Goal: Find specific page/section: Find specific page/section

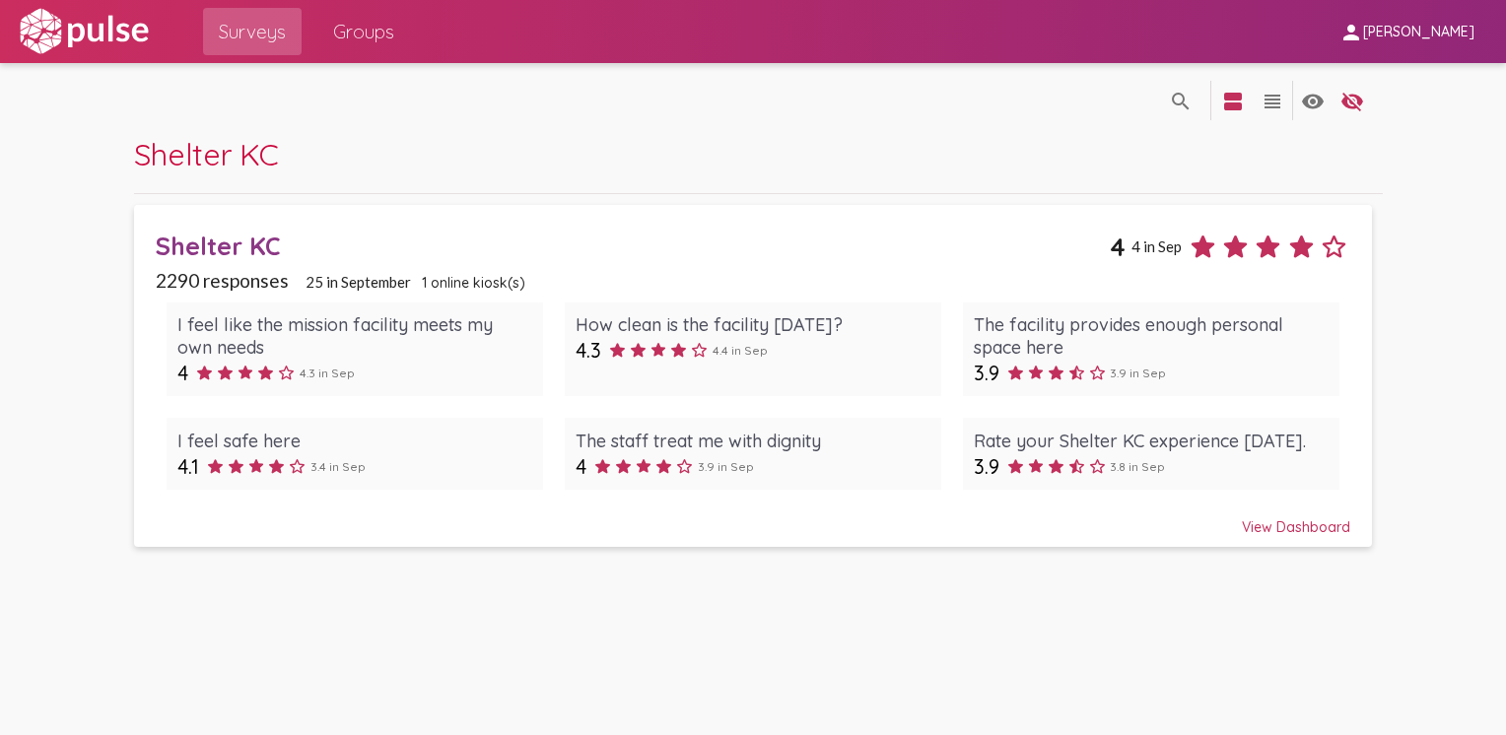
click at [1265, 522] on div "View Dashboard" at bounding box center [753, 518] width 1194 height 35
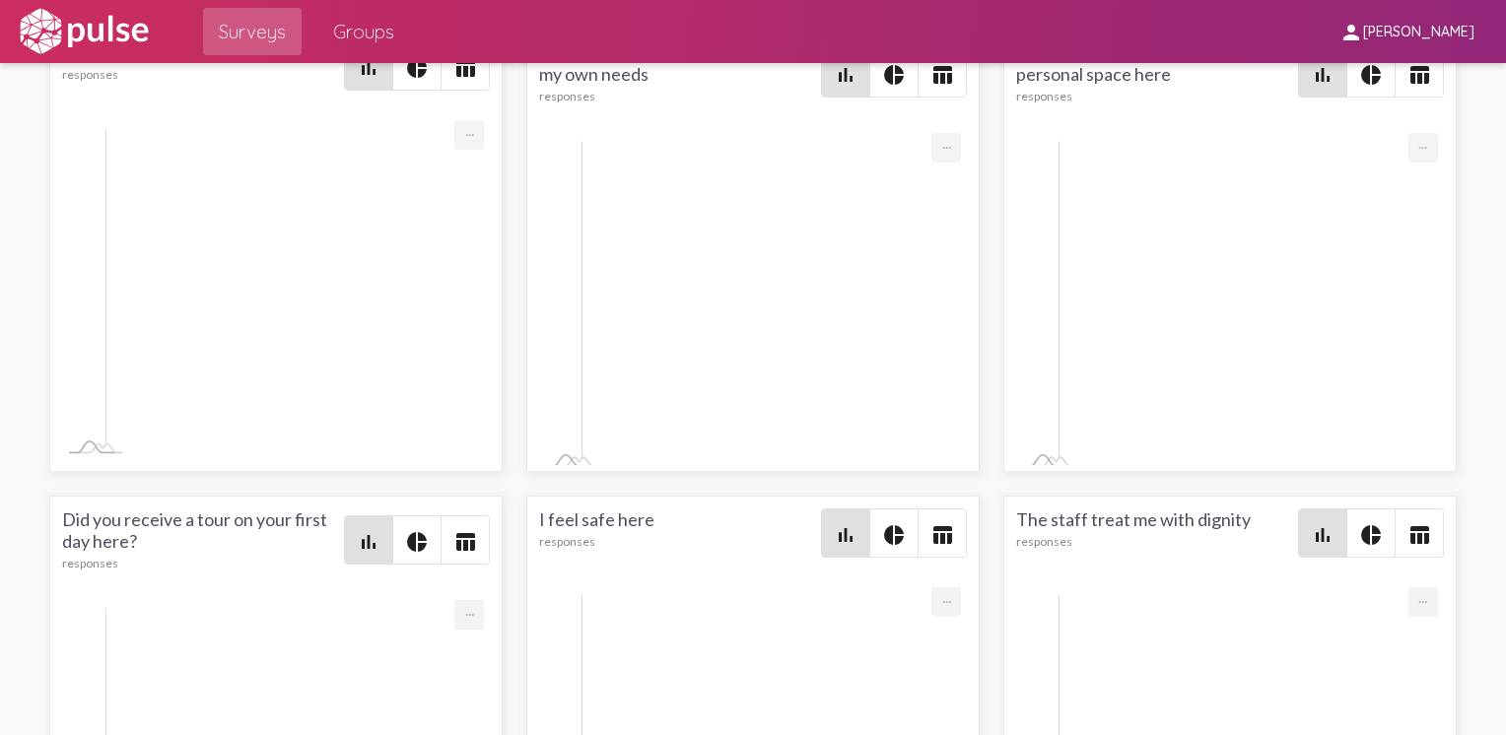
scroll to position [3441, 0]
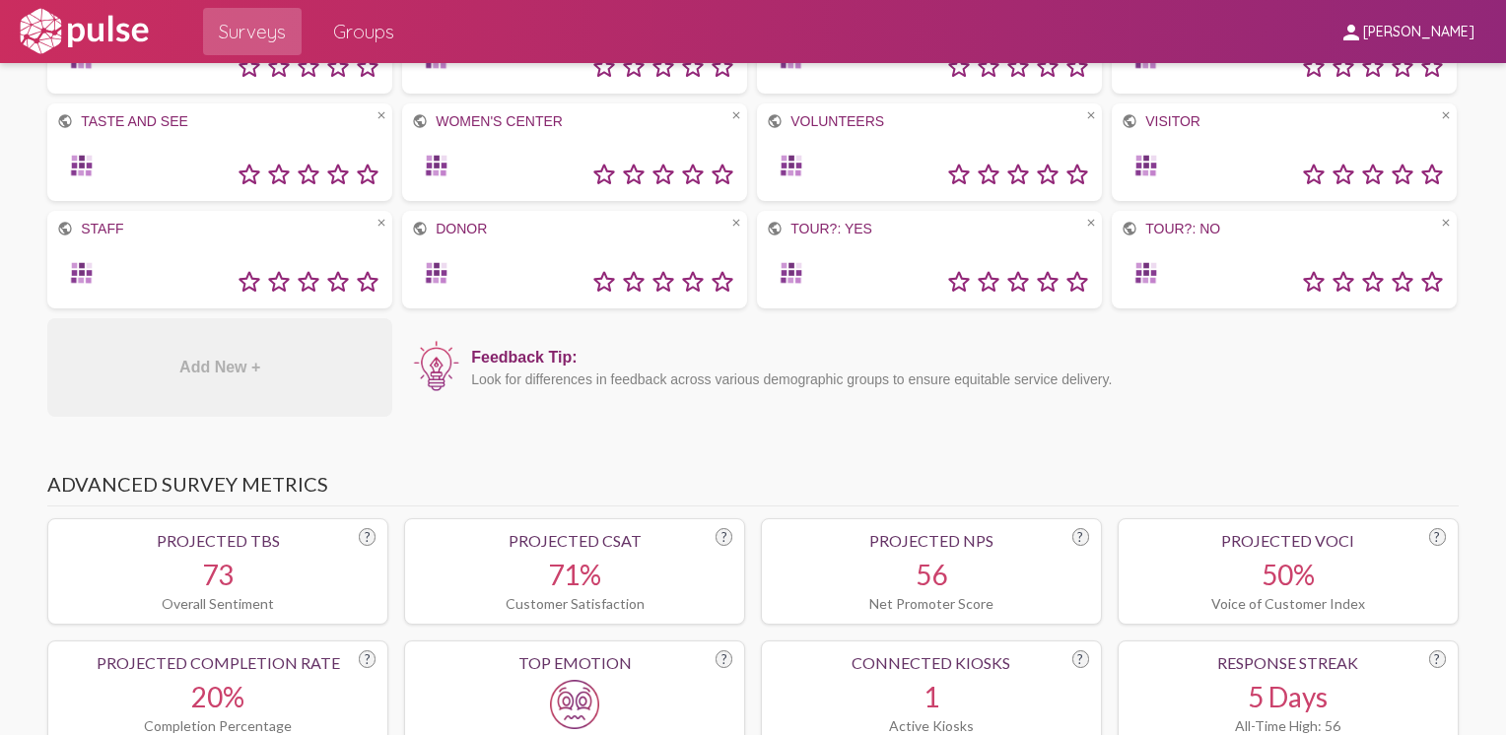
scroll to position [725, 0]
